Goal: Task Accomplishment & Management: Use online tool/utility

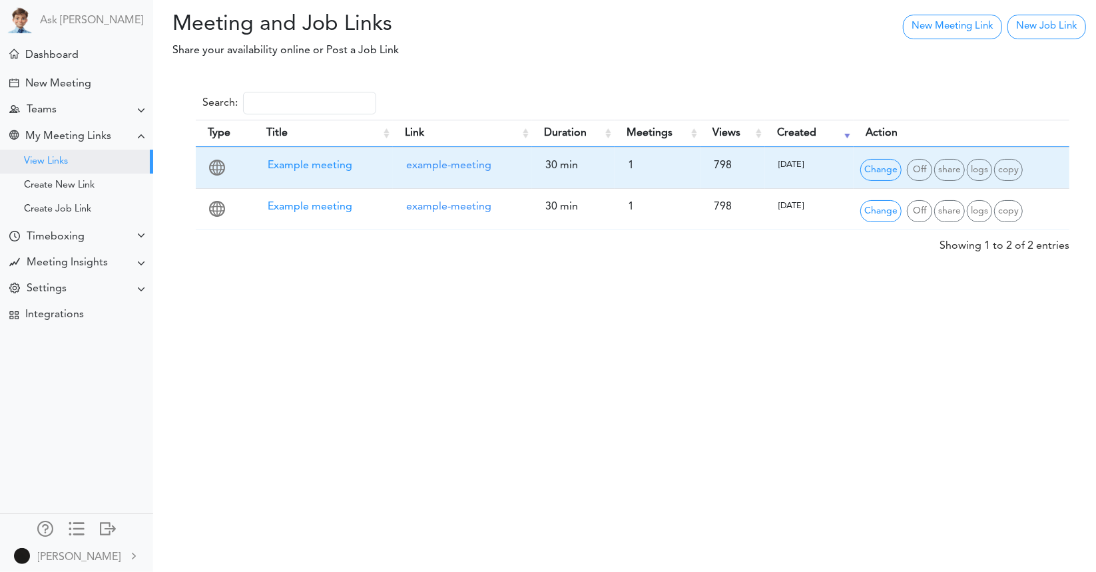
click at [305, 162] on span "Example meeting" at bounding box center [310, 165] width 85 height 11
click at [427, 166] on link "example-meeting" at bounding box center [448, 165] width 85 height 11
